Goal: Entertainment & Leisure: Consume media (video, audio)

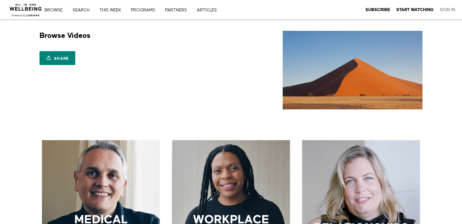
click at [442, 12] on link "Sign In" at bounding box center [446, 10] width 15 height 6
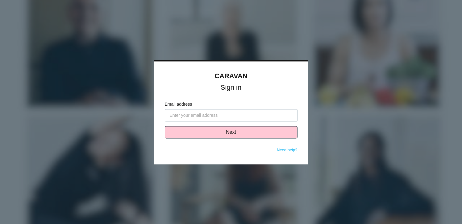
click at [216, 115] on input "Email address" at bounding box center [231, 115] width 133 height 12
click at [178, 116] on input "circeof@gmail.com" at bounding box center [231, 115] width 133 height 12
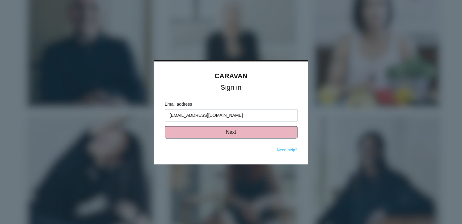
type input "[EMAIL_ADDRESS][DOMAIN_NAME]"
click at [203, 134] on button "Next" at bounding box center [231, 132] width 133 height 12
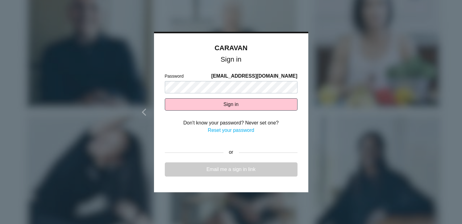
click at [191, 170] on link "Email me a sign in link" at bounding box center [231, 169] width 133 height 14
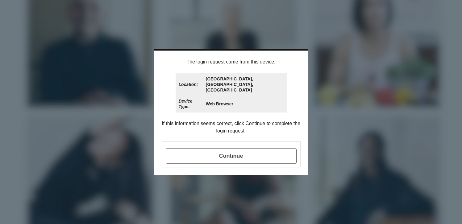
click at [262, 152] on span "Continue" at bounding box center [231, 155] width 131 height 15
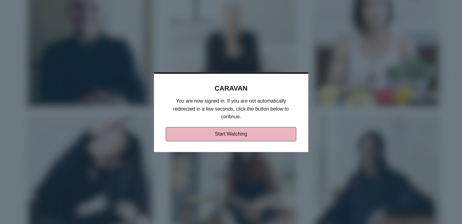
click at [264, 137] on link "Start Watching" at bounding box center [231, 134] width 130 height 14
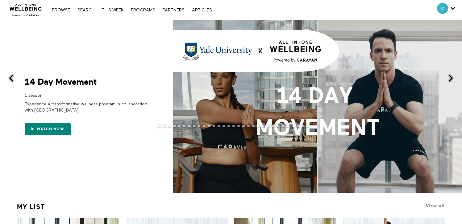
click at [56, 131] on div at bounding box center [231, 131] width 462 height 12
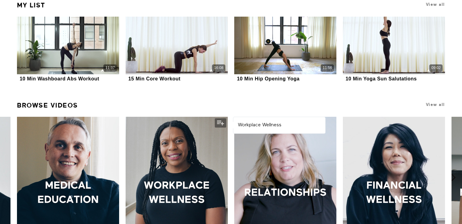
scroll to position [187, 0]
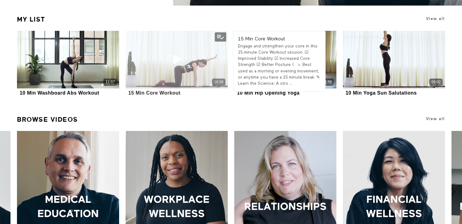
click at [185, 70] on div "16:08" at bounding box center [176, 59] width 102 height 57
click at [176, 58] on icon at bounding box center [176, 59] width 18 height 11
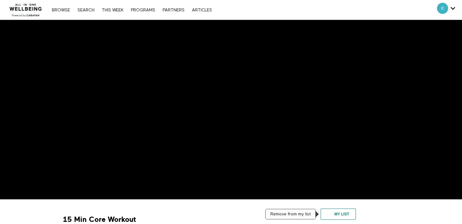
click at [342, 213] on button "My list" at bounding box center [337, 214] width 35 height 11
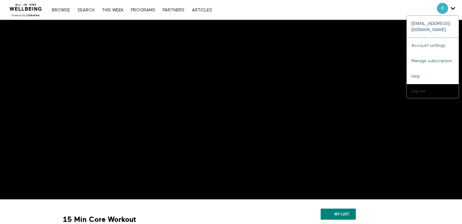
click at [449, 11] on div "C" at bounding box center [446, 8] width 18 height 11
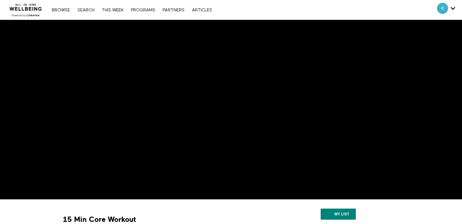
click at [60, 7] on div "Browse Search THIS WEEK PROGRAMS PARTNERS ARTICLES Account settings Manage Subs…" at bounding box center [132, 9] width 166 height 5
click at [64, 10] on link "Browse" at bounding box center [61, 10] width 24 height 4
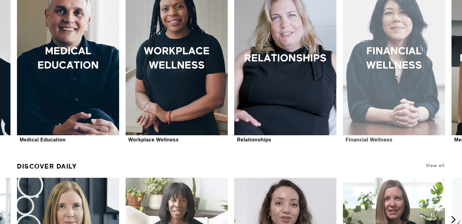
scroll to position [335, 0]
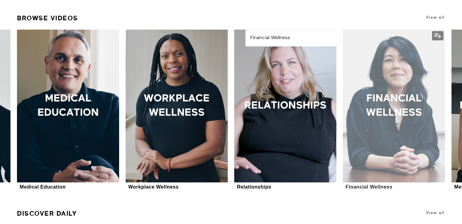
scroll to position [274, 0]
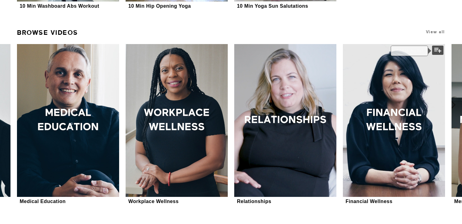
click at [440, 51] on button "My list" at bounding box center [437, 50] width 11 height 9
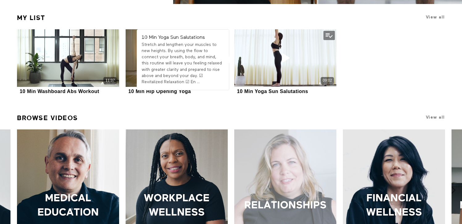
scroll to position [187, 0]
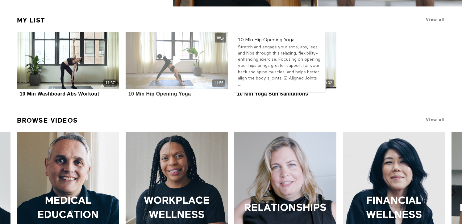
click at [169, 73] on div "11:56" at bounding box center [176, 60] width 102 height 57
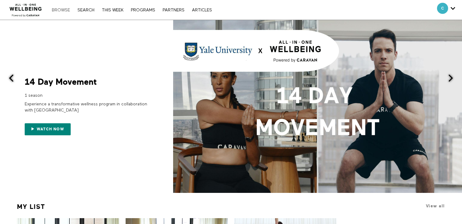
click at [64, 10] on link "Browse" at bounding box center [61, 10] width 24 height 4
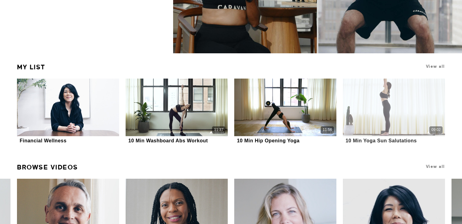
scroll to position [130, 0]
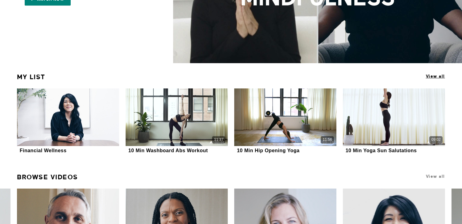
click at [433, 74] on span "View all" at bounding box center [434, 76] width 19 height 5
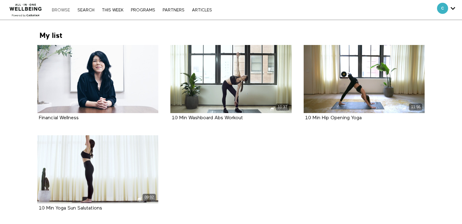
click at [57, 11] on link "Browse" at bounding box center [61, 10] width 24 height 4
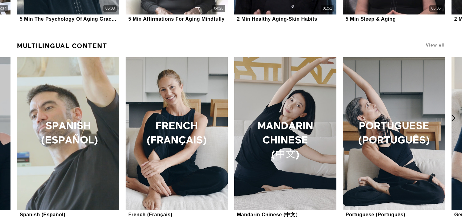
scroll to position [615, 0]
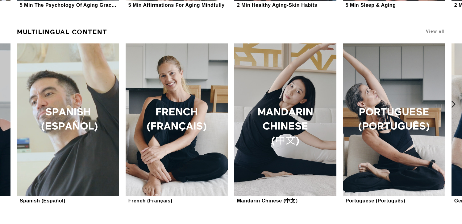
click at [453, 104] on icon at bounding box center [453, 104] width 8 height 8
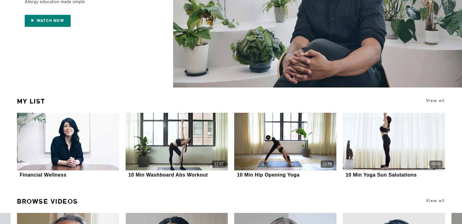
scroll to position [96, 0]
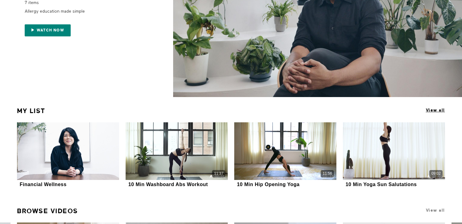
click at [437, 109] on span "View all" at bounding box center [434, 110] width 19 height 5
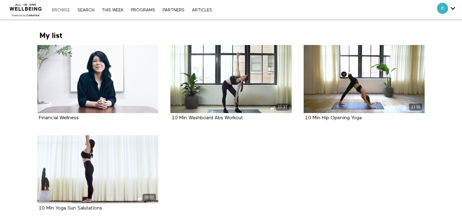
click at [64, 9] on link "Browse" at bounding box center [61, 10] width 24 height 4
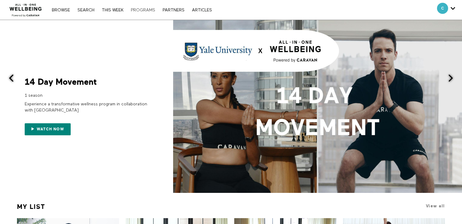
click at [143, 10] on link "PROGRAMS" at bounding box center [143, 10] width 31 height 4
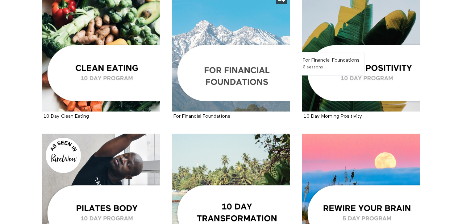
scroll to position [845, 0]
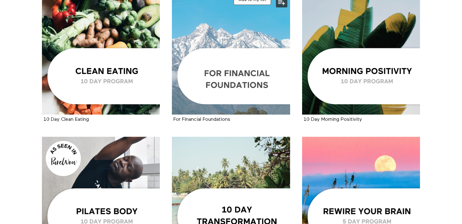
click at [284, 3] on button at bounding box center [281, 2] width 11 height 9
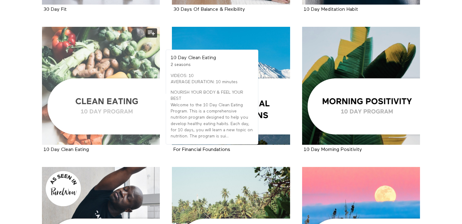
scroll to position [810, 0]
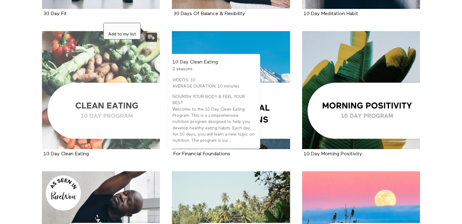
click at [153, 38] on button at bounding box center [151, 37] width 11 height 9
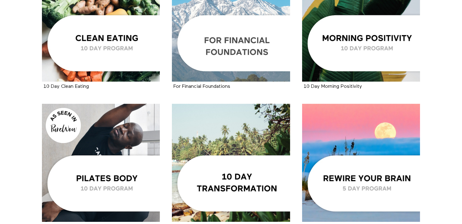
scroll to position [944, 0]
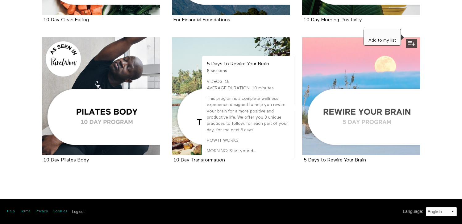
click at [416, 43] on button at bounding box center [410, 43] width 11 height 9
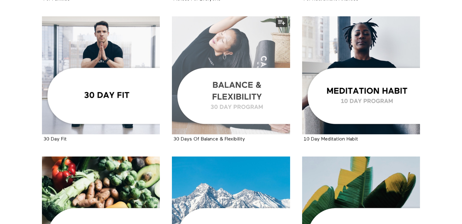
scroll to position [651, 0]
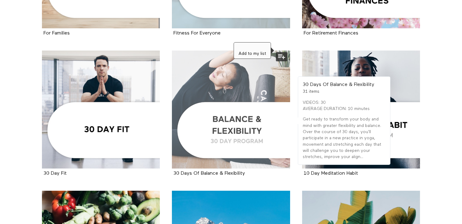
click at [282, 57] on button at bounding box center [281, 56] width 11 height 9
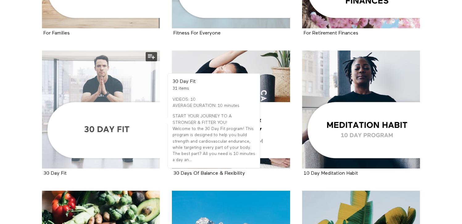
click at [137, 92] on div at bounding box center [101, 110] width 118 height 118
click at [119, 127] on div at bounding box center [101, 110] width 118 height 118
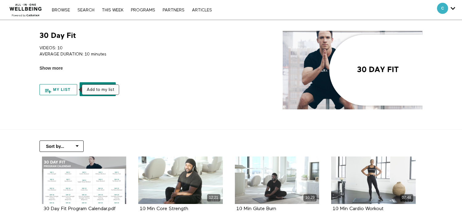
click at [65, 90] on button "My list" at bounding box center [58, 89] width 38 height 11
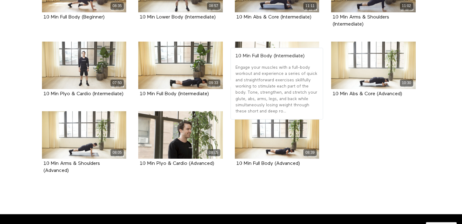
scroll to position [541, 0]
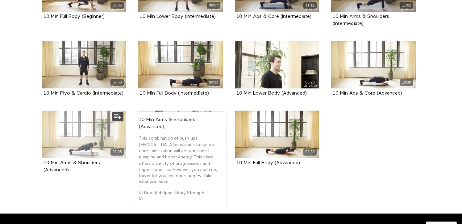
click at [78, 140] on icon at bounding box center [84, 134] width 18 height 11
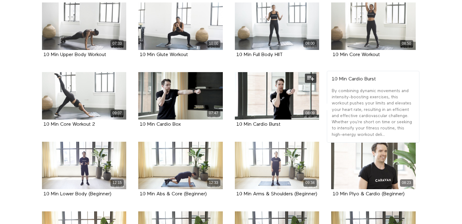
scroll to position [294, 0]
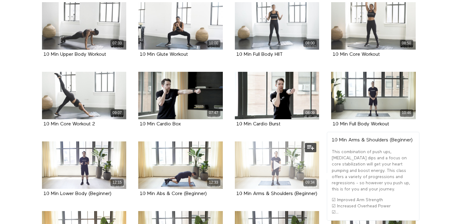
click at [287, 169] on div "09:34" at bounding box center [277, 165] width 84 height 47
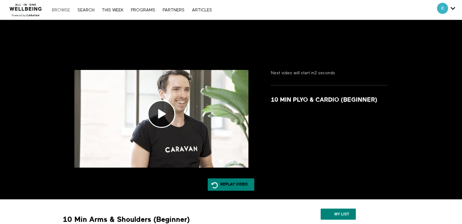
click at [57, 8] on div "Browse Search THIS WEEK PROGRAMS PARTNERS ARTICLES Account settings Manage Subs…" at bounding box center [132, 9] width 166 height 5
click at [60, 10] on link "Browse" at bounding box center [61, 10] width 24 height 4
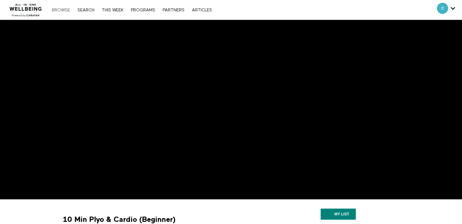
click at [62, 11] on link "Browse" at bounding box center [61, 10] width 24 height 4
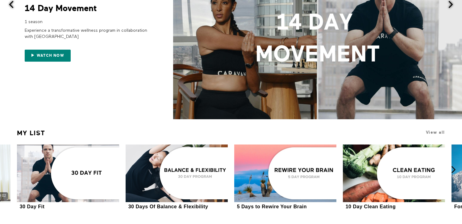
scroll to position [105, 0]
